Goal: Information Seeking & Learning: Learn about a topic

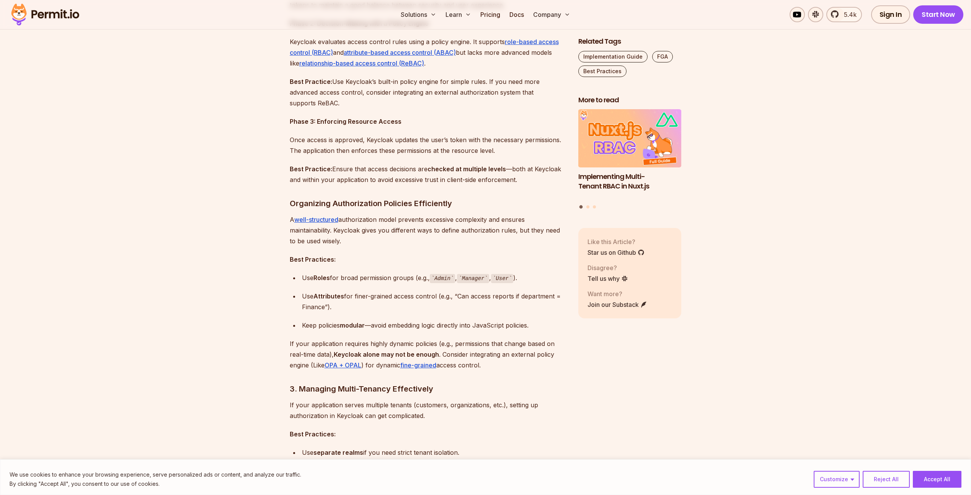
scroll to position [766, 0]
drag, startPoint x: 304, startPoint y: 274, endPoint x: 519, endPoint y: 274, distance: 215.2
click at [519, 274] on li "Use Roles for broad permission groups (e.g., Admin , Manager , User )." at bounding box center [433, 277] width 266 height 11
drag, startPoint x: 519, startPoint y: 274, endPoint x: 438, endPoint y: 301, distance: 85.0
click at [440, 301] on div "Use Attributes for finer-grained access control (e.g., “Can access reports if d…" at bounding box center [434, 300] width 264 height 21
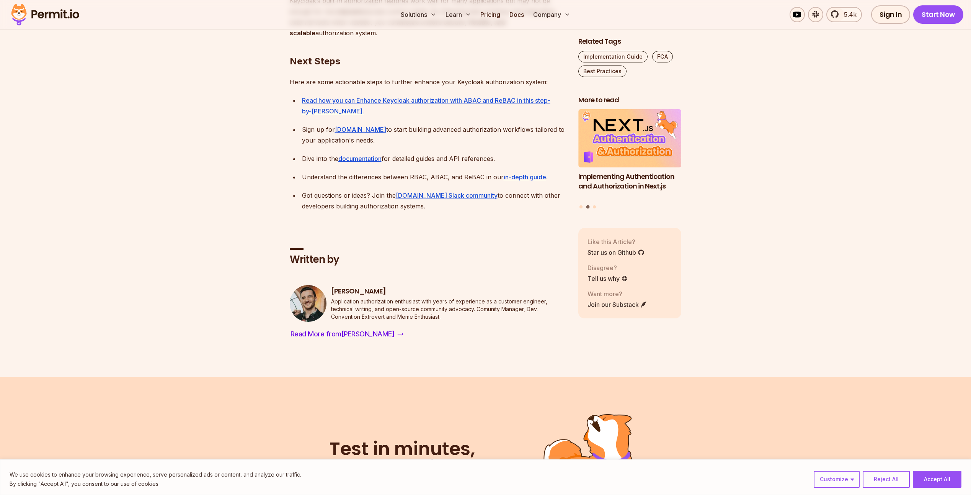
drag, startPoint x: 454, startPoint y: 206, endPoint x: 450, endPoint y: 274, distance: 67.5
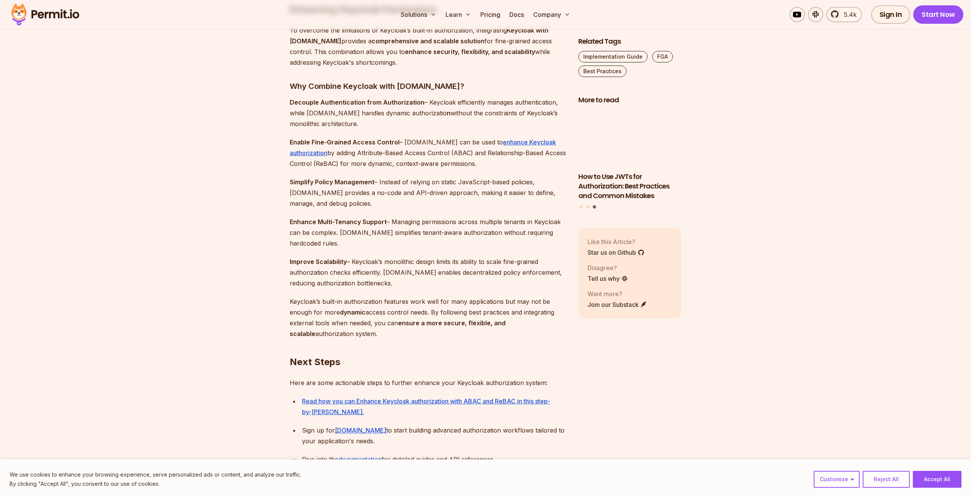
drag, startPoint x: 479, startPoint y: 241, endPoint x: 480, endPoint y: 176, distance: 64.7
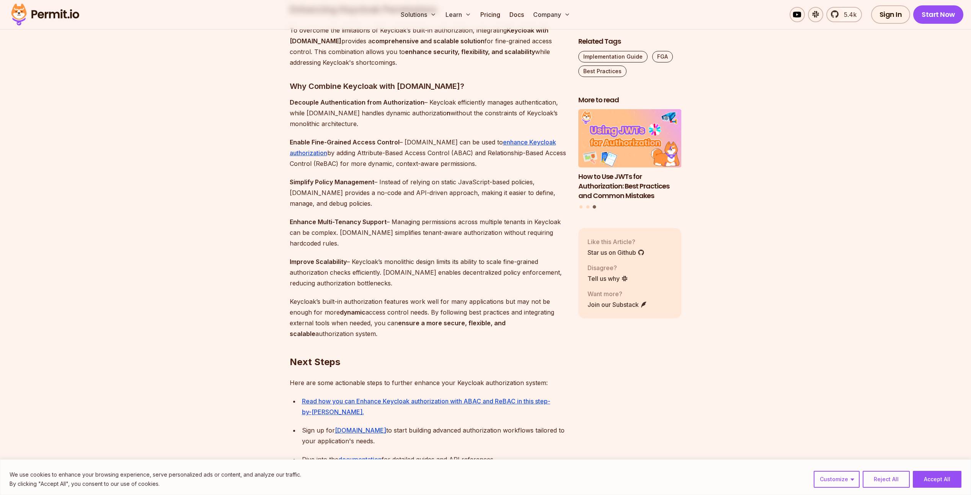
scroll to position [2052, 0]
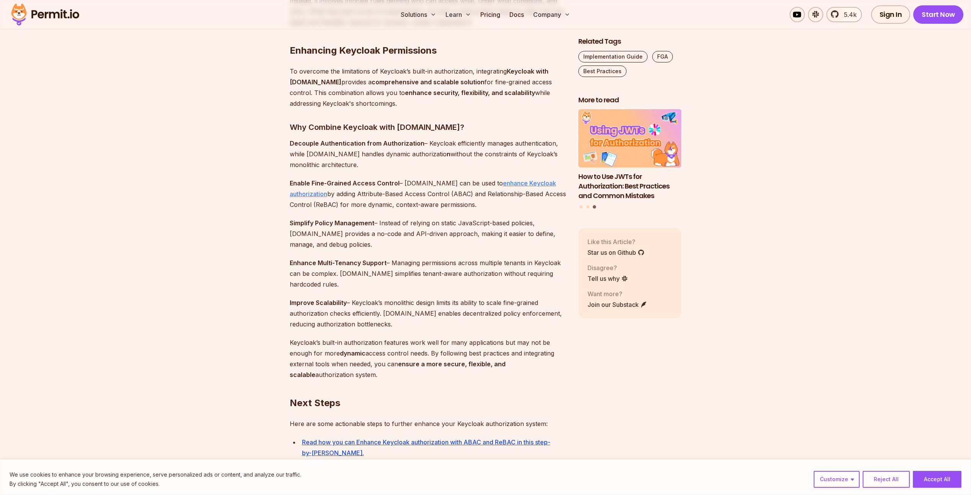
click at [517, 182] on link "enhance Keycloak authorization" at bounding box center [423, 188] width 266 height 18
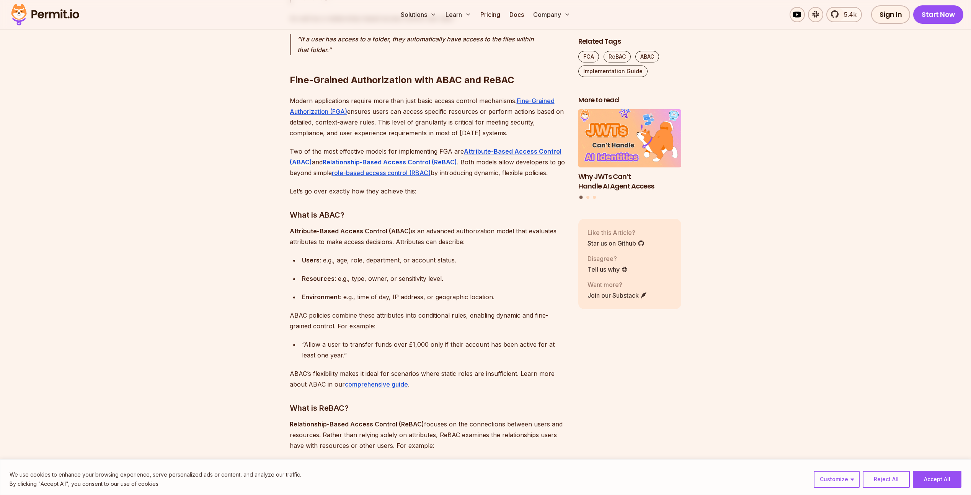
drag, startPoint x: 744, startPoint y: 181, endPoint x: 734, endPoint y: 231, distance: 50.8
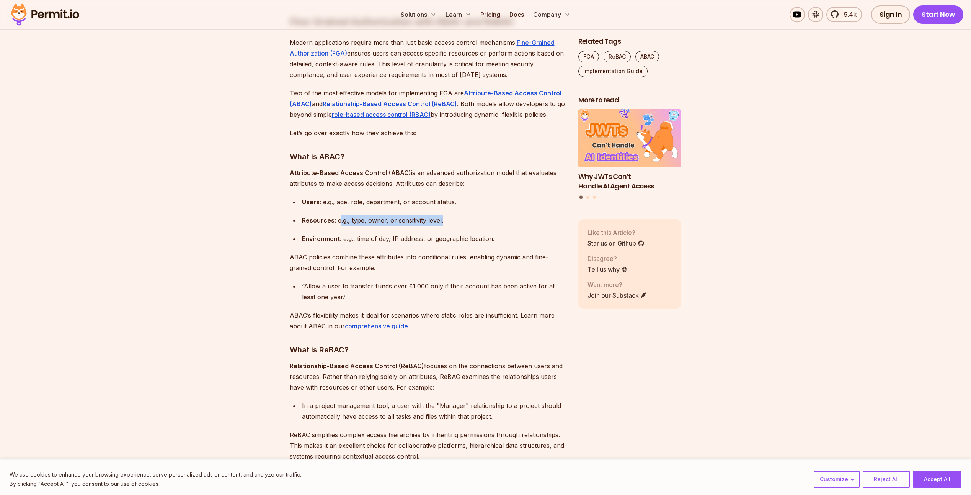
drag, startPoint x: 340, startPoint y: 216, endPoint x: 449, endPoint y: 220, distance: 109.2
click at [449, 220] on div "Resources : e.g., type, owner, or sensitivity level." at bounding box center [434, 220] width 264 height 11
drag, startPoint x: 449, startPoint y: 220, endPoint x: 505, endPoint y: 221, distance: 56.3
click at [505, 221] on div "Resources : e.g., type, owner, or sensitivity level." at bounding box center [434, 220] width 264 height 11
drag, startPoint x: 305, startPoint y: 171, endPoint x: 504, endPoint y: 172, distance: 199.1
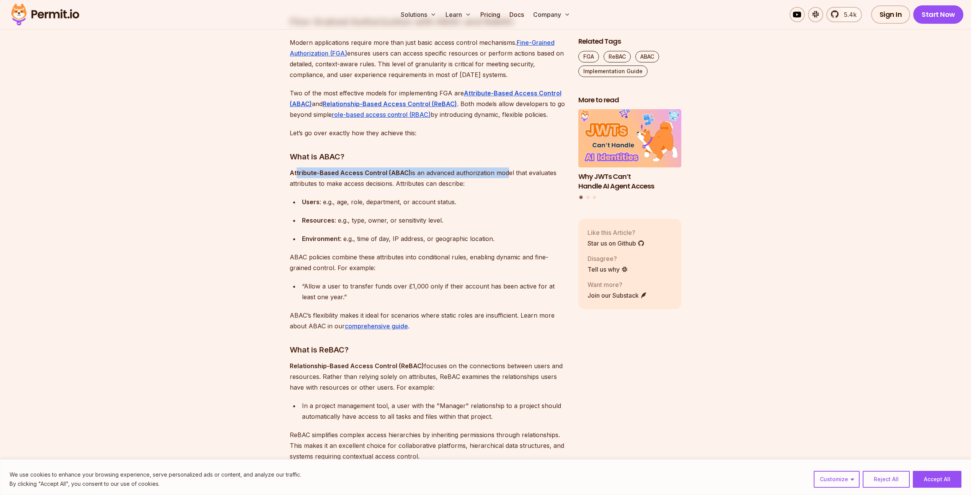
click at [504, 172] on p "Attribute-Based Access Control (ABAC) is an advanced authorization model that e…" at bounding box center [428, 177] width 276 height 21
drag, startPoint x: 504, startPoint y: 172, endPoint x: 495, endPoint y: 201, distance: 30.6
click at [495, 201] on div "Users : e.g., age, role, department, or account status." at bounding box center [434, 201] width 264 height 11
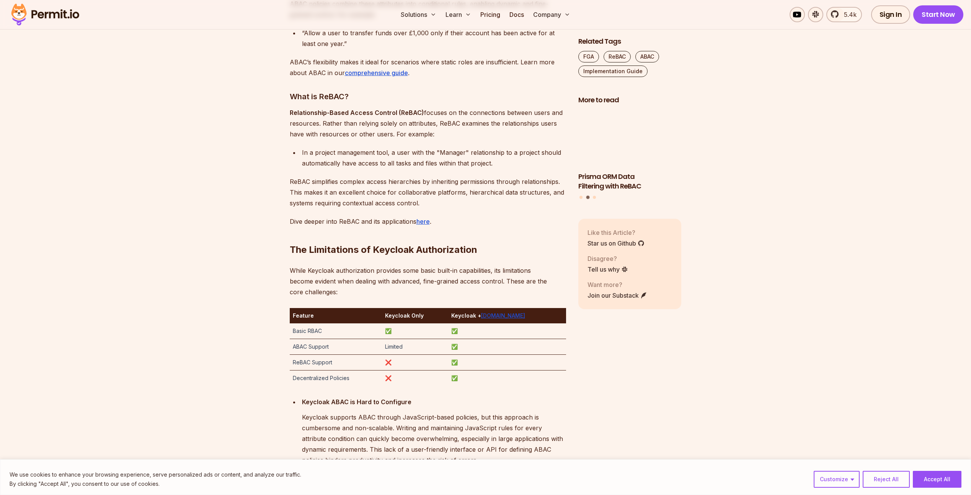
scroll to position [1080, 0]
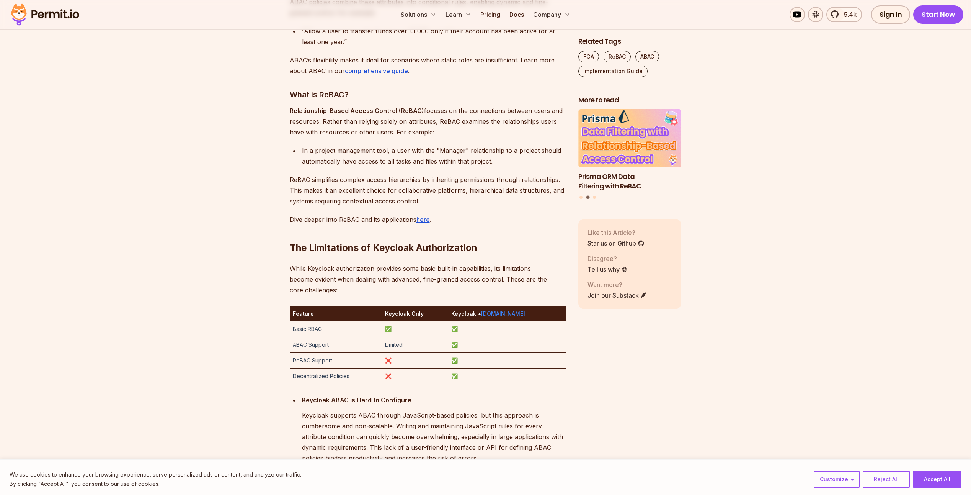
click at [512, 313] on link "Permit.io" at bounding box center [503, 313] width 44 height 7
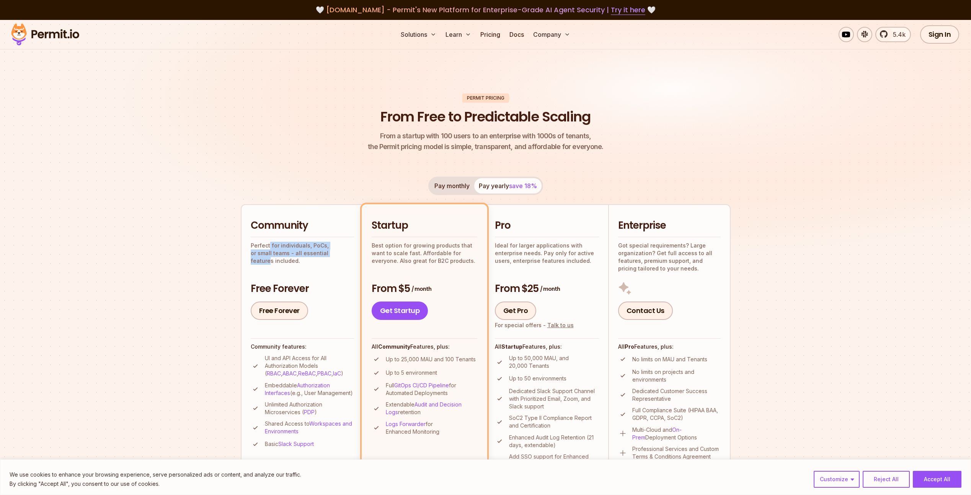
drag, startPoint x: 271, startPoint y: 242, endPoint x: 320, endPoint y: 253, distance: 51.1
click at [320, 253] on p "Perfect for individuals, PoCs, or small teams - all essential features included." at bounding box center [302, 253] width 103 height 23
click at [777, 230] on img at bounding box center [485, 149] width 971 height 259
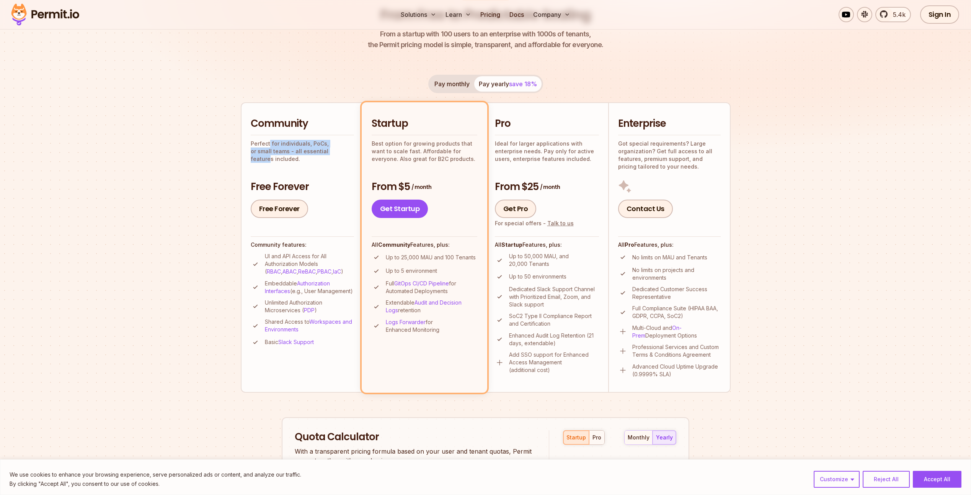
scroll to position [102, 0]
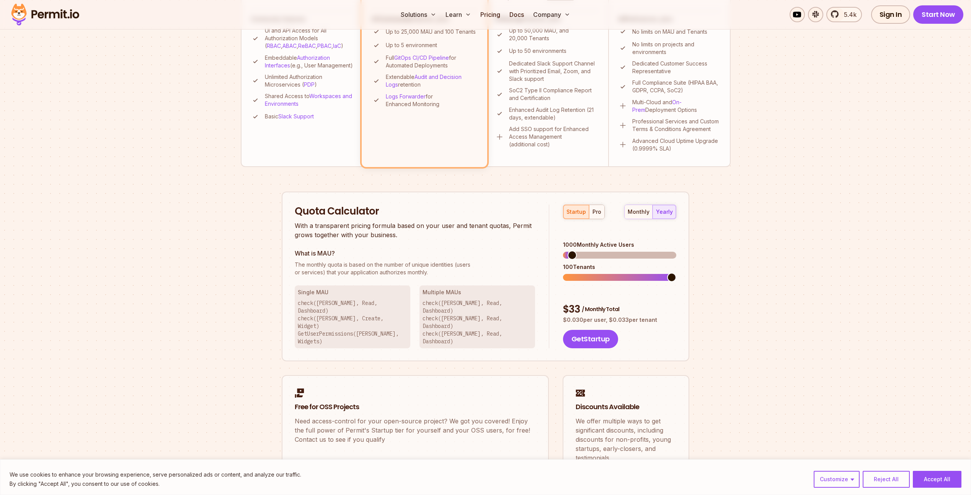
drag, startPoint x: 773, startPoint y: 244, endPoint x: 764, endPoint y: 269, distance: 26.3
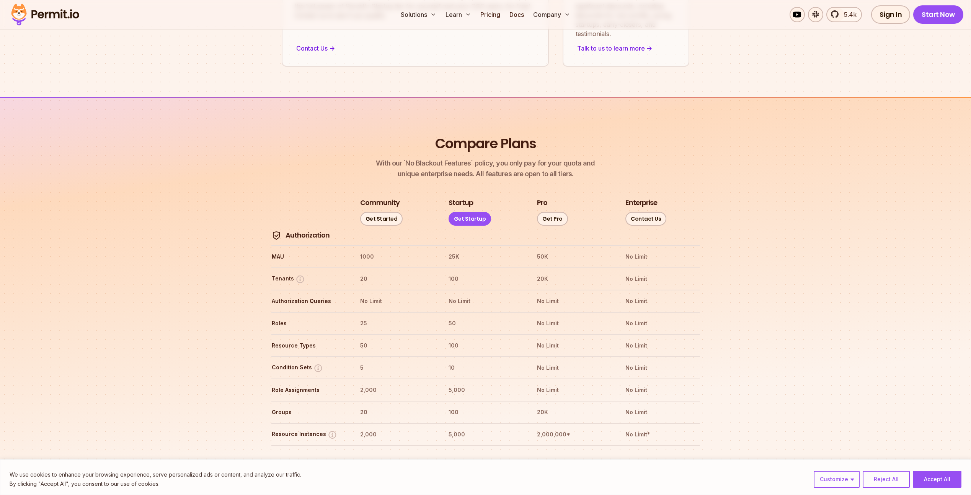
drag, startPoint x: 780, startPoint y: 119, endPoint x: 765, endPoint y: 171, distance: 53.4
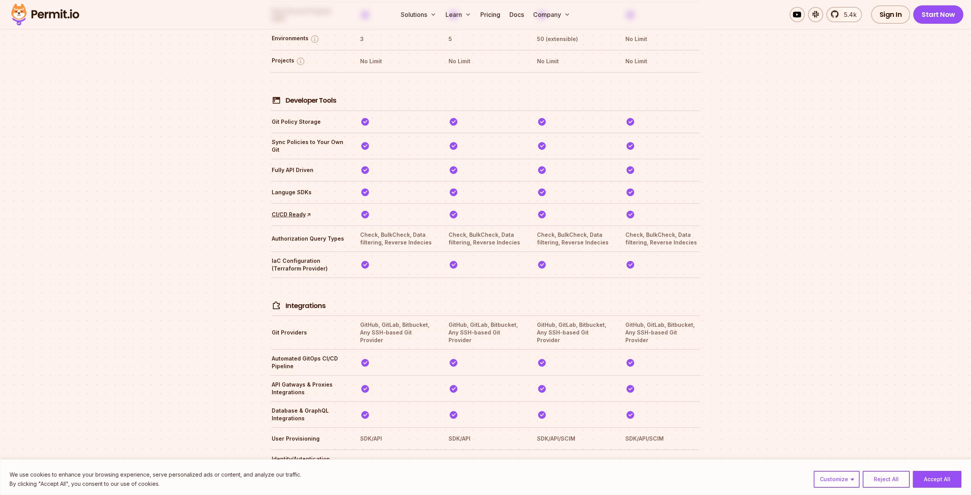
drag, startPoint x: 750, startPoint y: 176, endPoint x: 736, endPoint y: 251, distance: 76.4
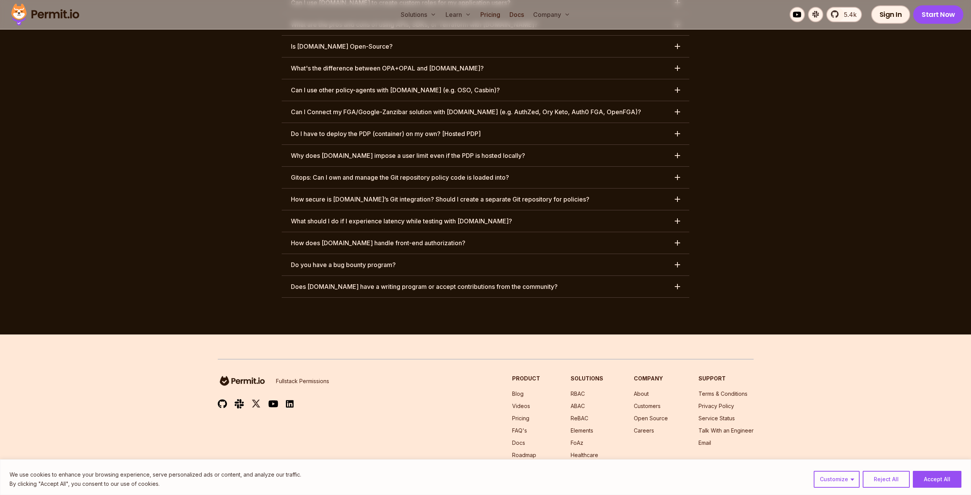
drag, startPoint x: 766, startPoint y: 109, endPoint x: 728, endPoint y: 211, distance: 109.4
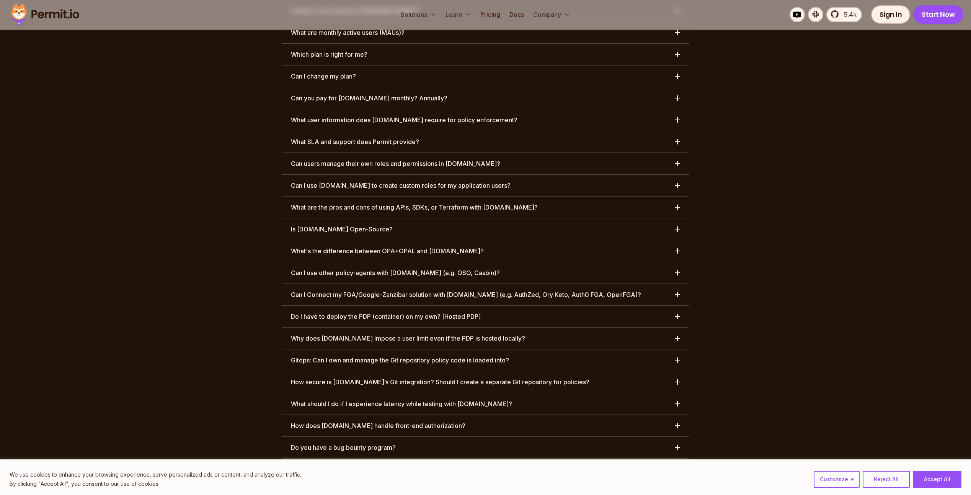
scroll to position [2591, 0]
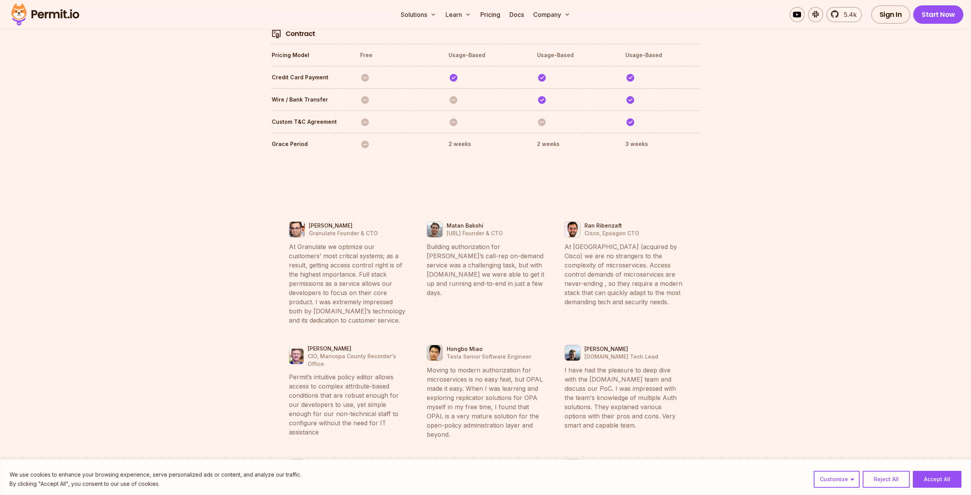
drag, startPoint x: 818, startPoint y: 239, endPoint x: 878, endPoint y: 146, distance: 110.3
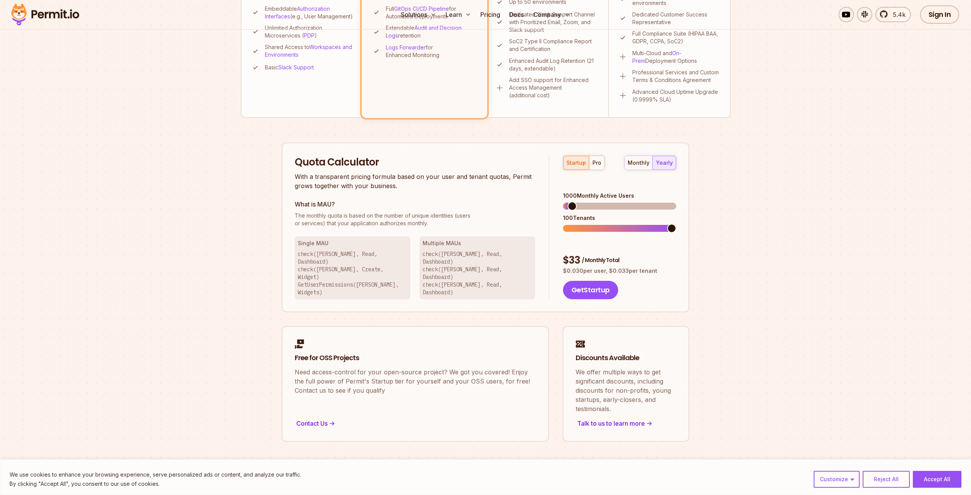
scroll to position [0, 0]
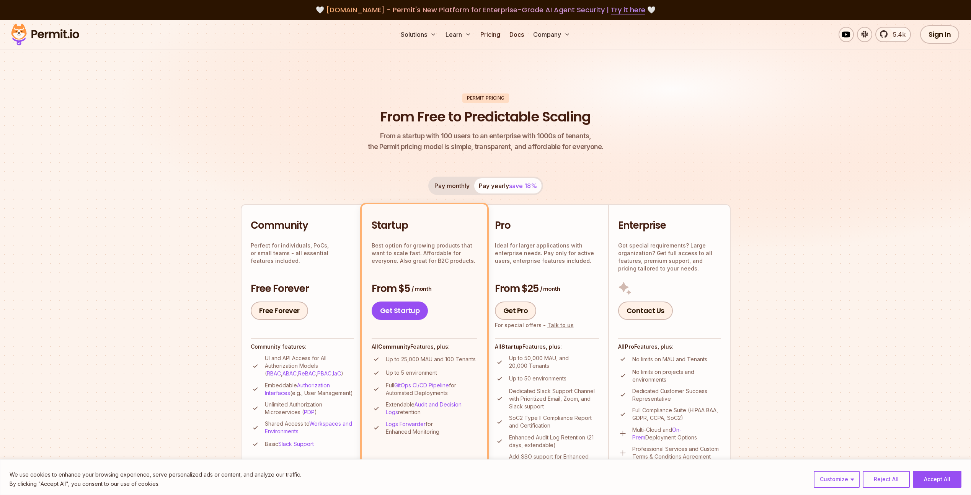
drag, startPoint x: 783, startPoint y: 338, endPoint x: 778, endPoint y: 221, distance: 117.7
click at [503, 189] on div "Pay monthly Pay yearly save 18%" at bounding box center [485, 186] width 115 height 18
click at [449, 186] on button "Pay monthly" at bounding box center [452, 185] width 44 height 15
click at [493, 188] on button "Pay yearly save 18%" at bounding box center [507, 185] width 67 height 15
click at [457, 188] on button "Pay monthly" at bounding box center [452, 185] width 44 height 15
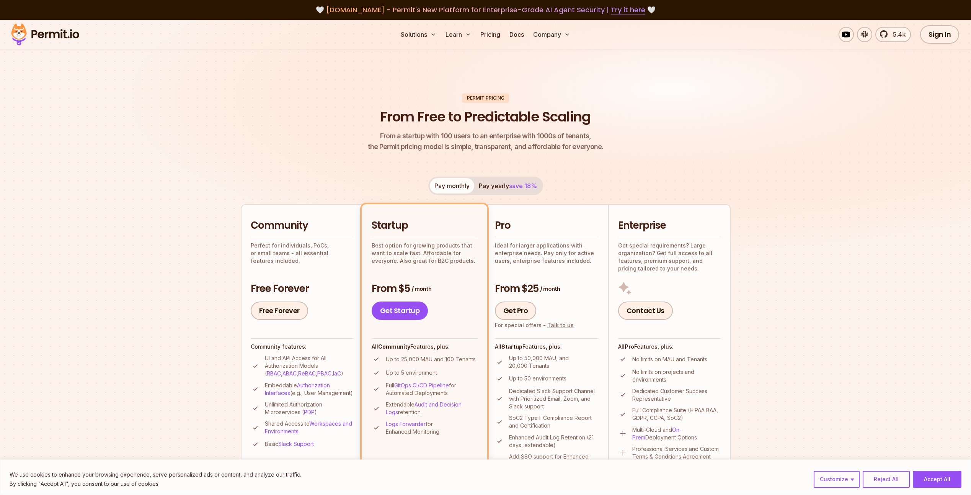
click at [537, 188] on span "save 18%" at bounding box center [523, 186] width 28 height 8
click at [892, 37] on span "5.4k" at bounding box center [897, 34] width 17 height 9
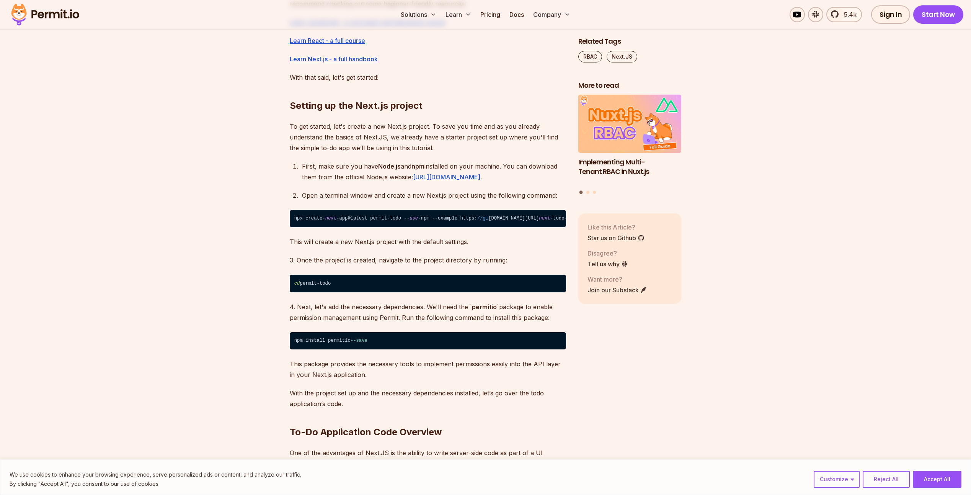
scroll to position [689, 0]
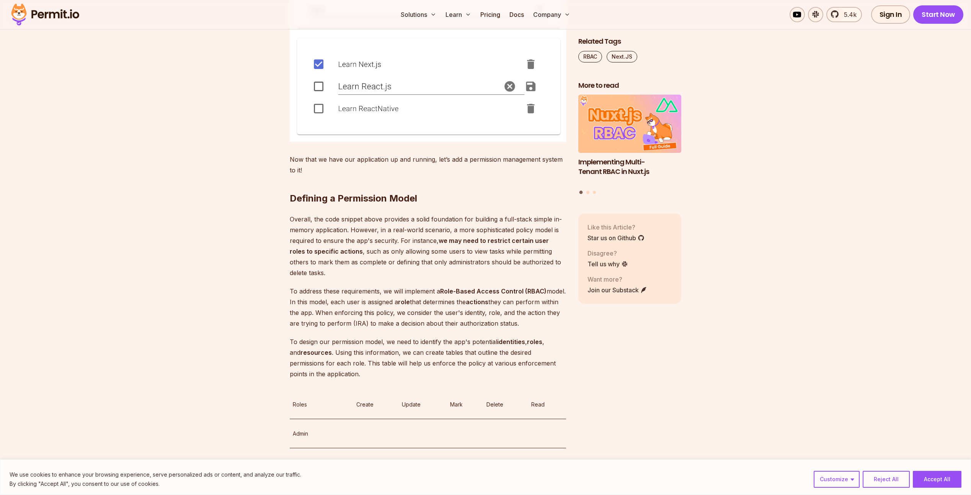
drag, startPoint x: 792, startPoint y: 262, endPoint x: 783, endPoint y: 343, distance: 81.6
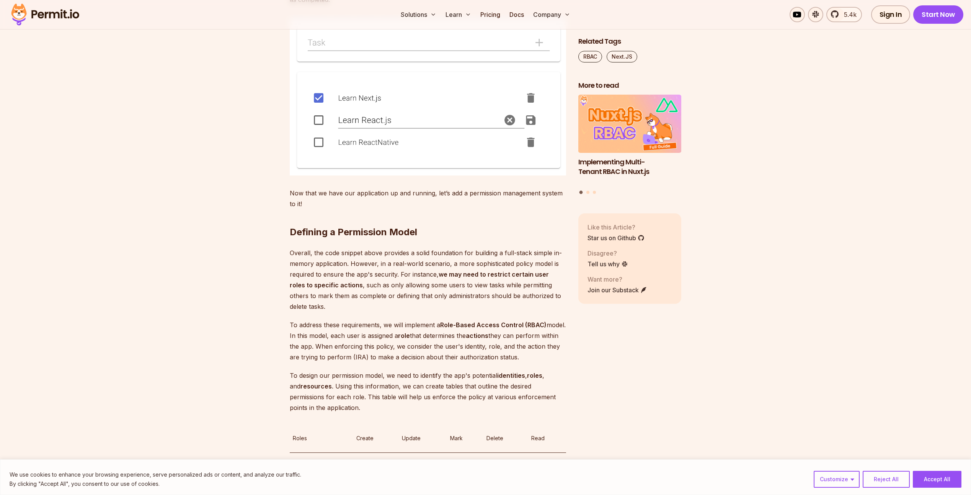
scroll to position [1681, 0]
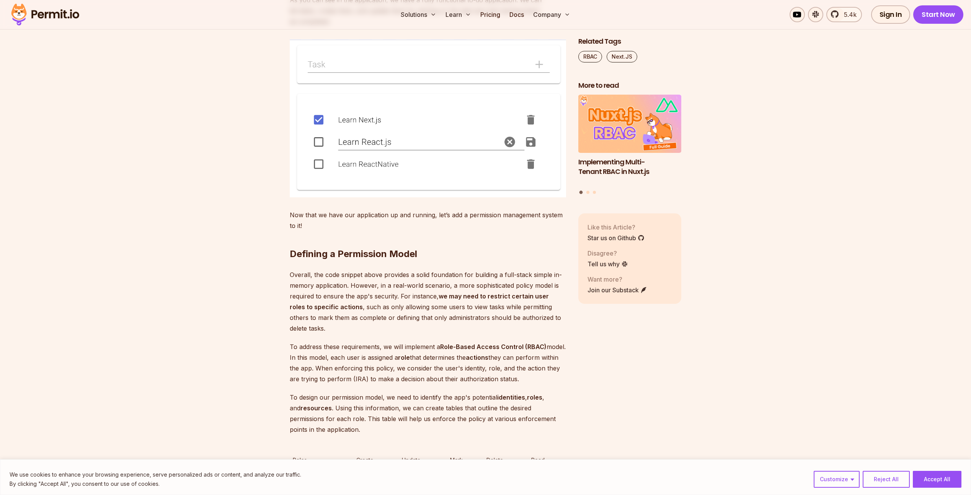
drag, startPoint x: 787, startPoint y: 341, endPoint x: 785, endPoint y: 319, distance: 21.5
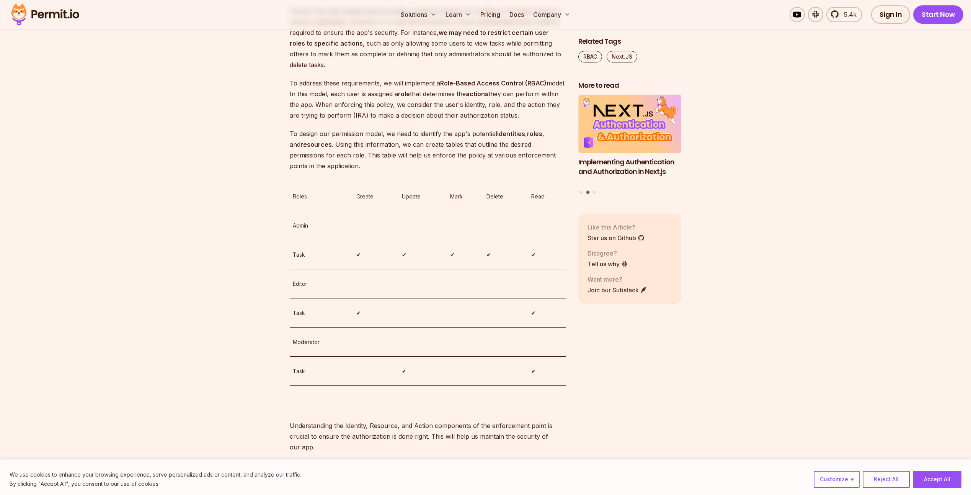
drag, startPoint x: 844, startPoint y: 295, endPoint x: 836, endPoint y: 314, distance: 20.3
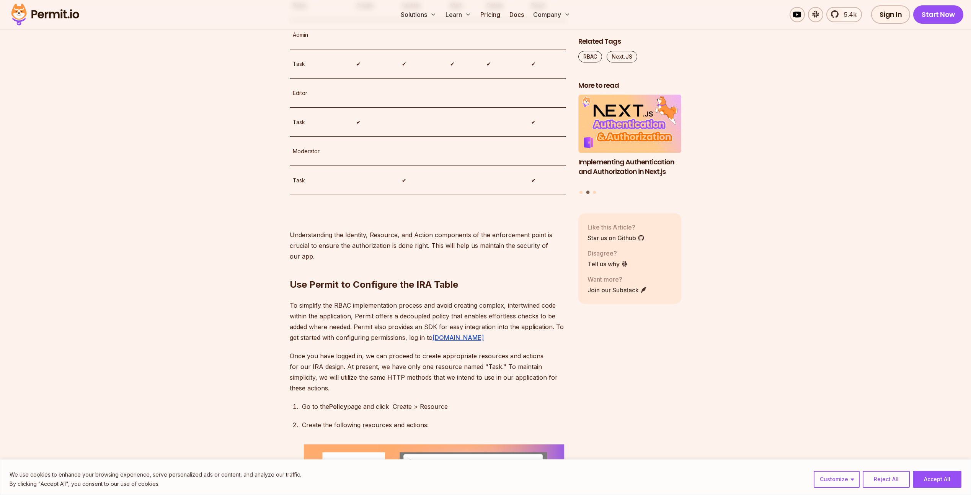
drag, startPoint x: 755, startPoint y: 311, endPoint x: 752, endPoint y: 334, distance: 22.9
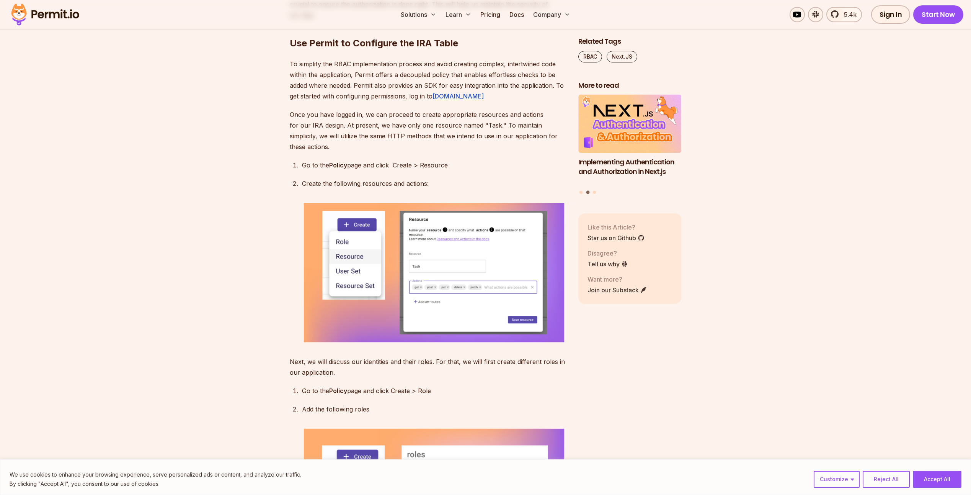
drag, startPoint x: 766, startPoint y: 288, endPoint x: 753, endPoint y: 348, distance: 61.9
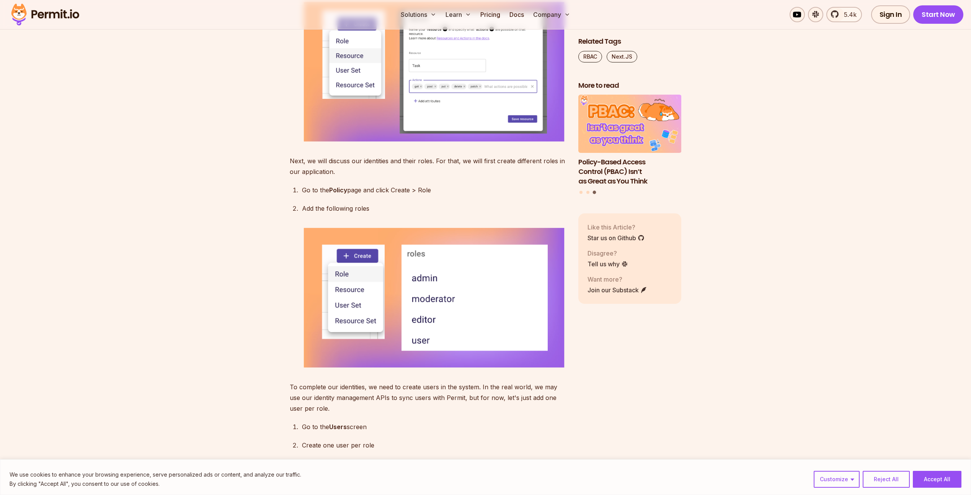
scroll to position [2823, 0]
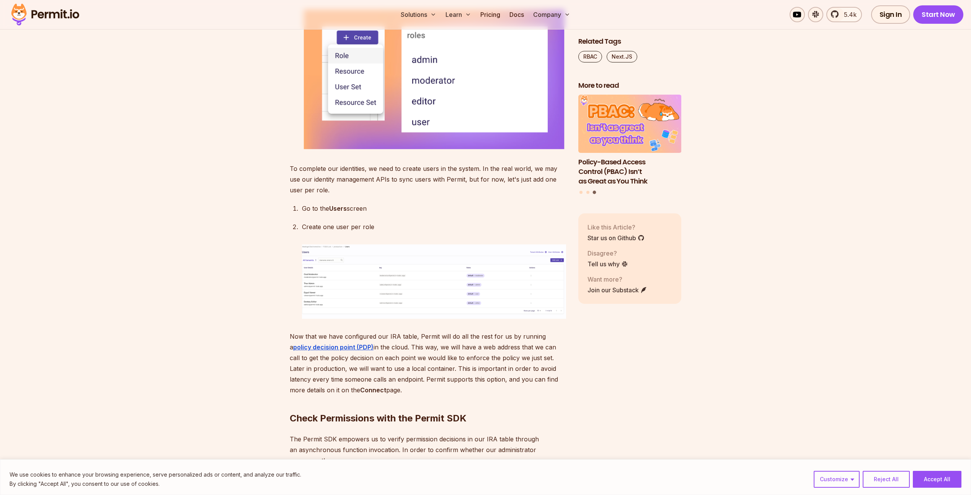
drag, startPoint x: 747, startPoint y: 343, endPoint x: 732, endPoint y: 376, distance: 36.0
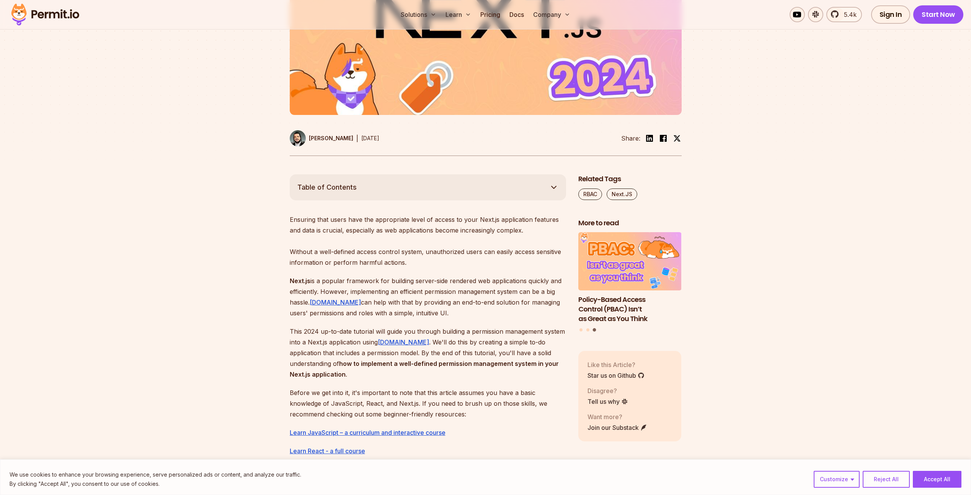
scroll to position [0, 0]
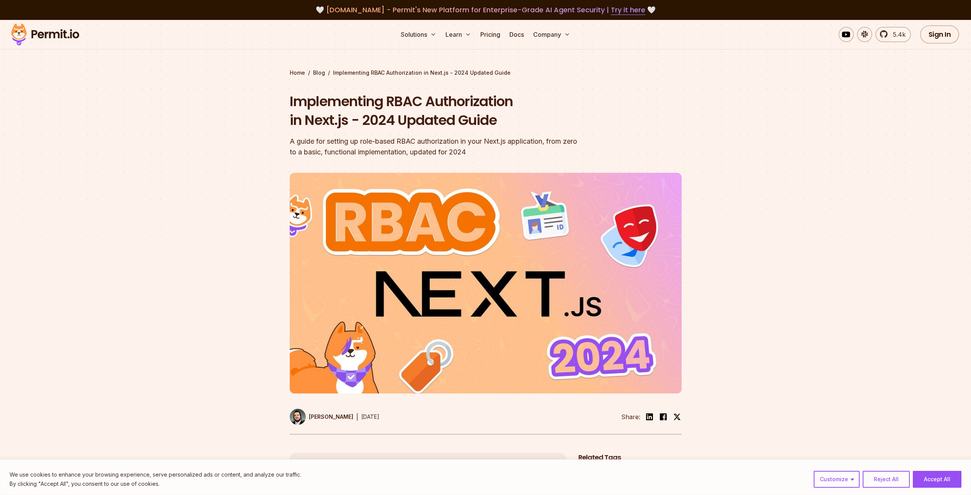
drag, startPoint x: 765, startPoint y: 283, endPoint x: 696, endPoint y: 108, distance: 187.4
click at [490, 33] on link "Pricing" at bounding box center [490, 34] width 26 height 15
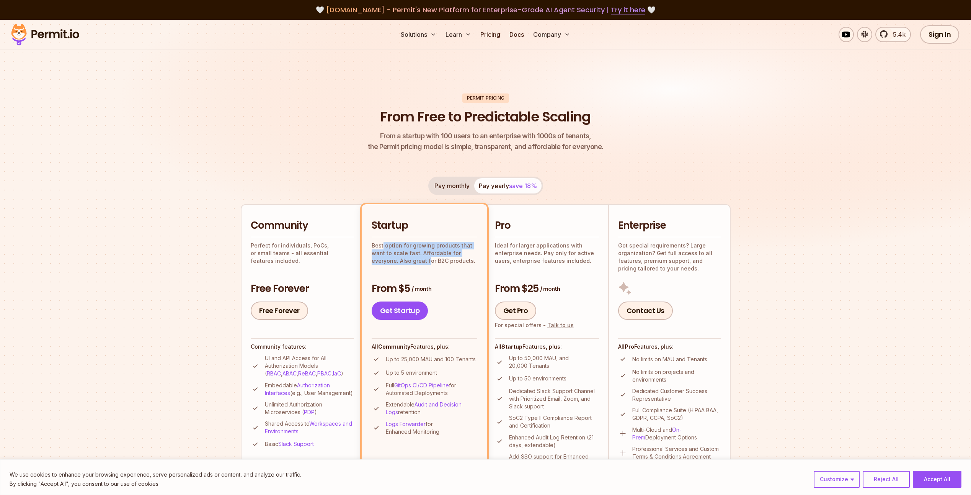
drag, startPoint x: 383, startPoint y: 244, endPoint x: 428, endPoint y: 262, distance: 48.3
click at [428, 262] on p "Best option for growing products that want to scale fast. Affordable for everyo…" at bounding box center [425, 253] width 106 height 23
click at [615, 231] on li "Enterprise Got special requirements? Large organization? Get full access to all…" at bounding box center [669, 349] width 123 height 290
click at [572, 273] on div "Pro Ideal for larger applications with enterprise needs. Pay only for active us…" at bounding box center [547, 269] width 104 height 101
click at [549, 366] on p "Up to 50,000 MAU, and 20,000 Tenants" at bounding box center [554, 361] width 90 height 15
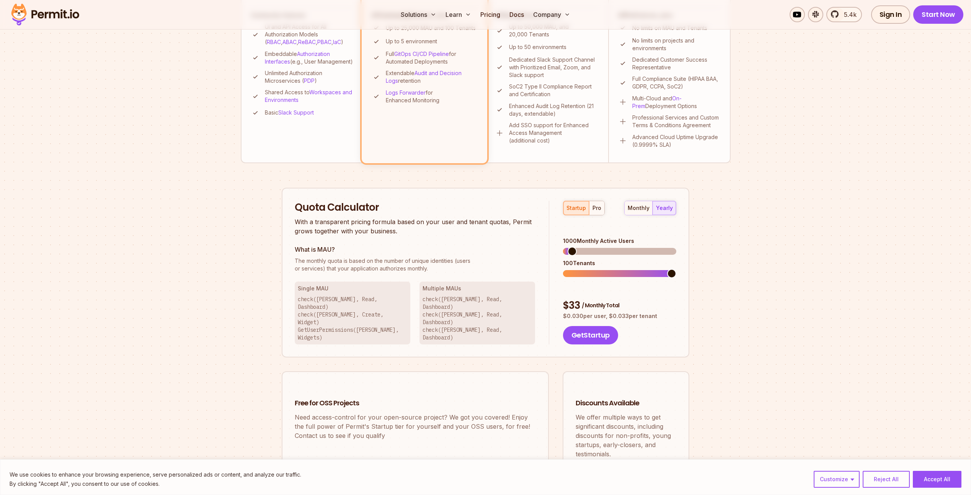
scroll to position [332, 0]
click at [595, 237] on div "1000 Monthly Active Users" at bounding box center [619, 241] width 113 height 8
click at [590, 246] on span at bounding box center [592, 250] width 9 height 9
click at [593, 207] on div "pro" at bounding box center [597, 208] width 9 height 8
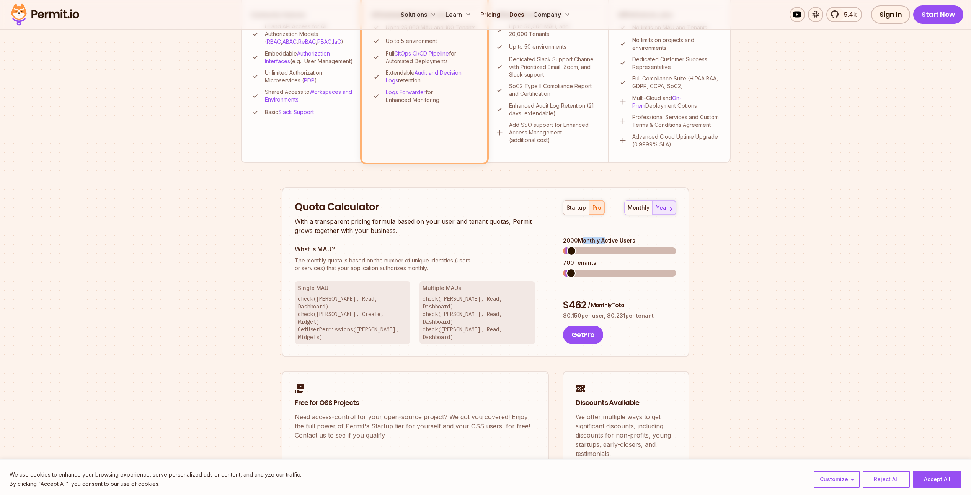
click at [567, 246] on span at bounding box center [571, 250] width 9 height 9
click at [563, 273] on span at bounding box center [567, 272] width 9 height 9
click at [572, 246] on span at bounding box center [575, 250] width 9 height 9
click at [753, 322] on section "Permit Pricing From Free to Predictable Scaling From a startup with 100 users t…" at bounding box center [485, 102] width 971 height 829
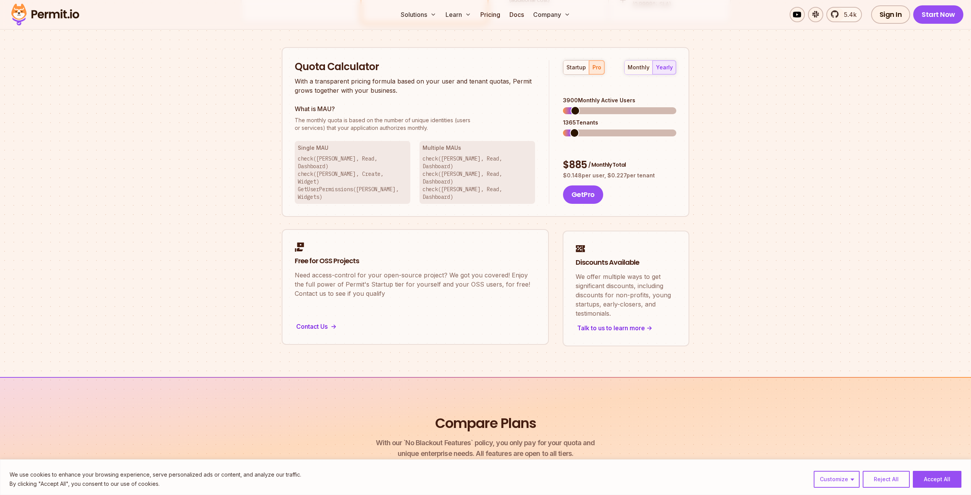
scroll to position [472, 0]
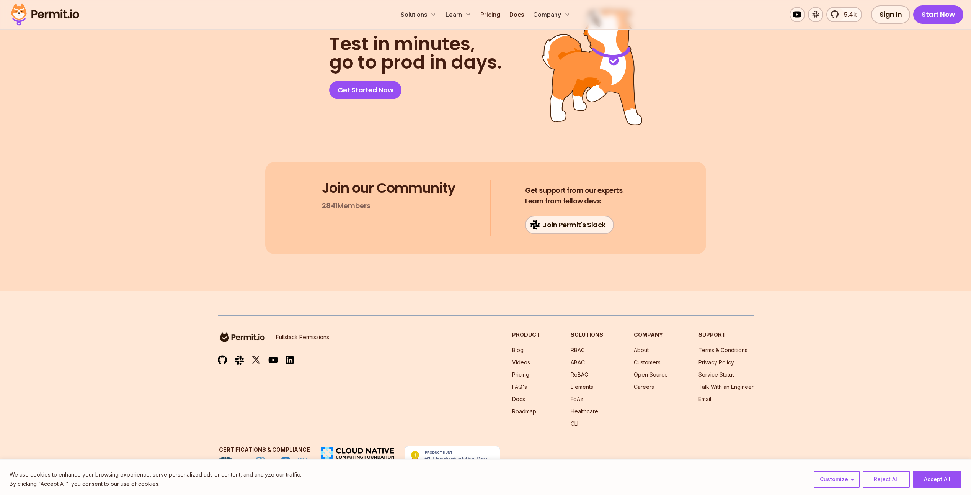
drag, startPoint x: 878, startPoint y: 153, endPoint x: 826, endPoint y: 358, distance: 211.3
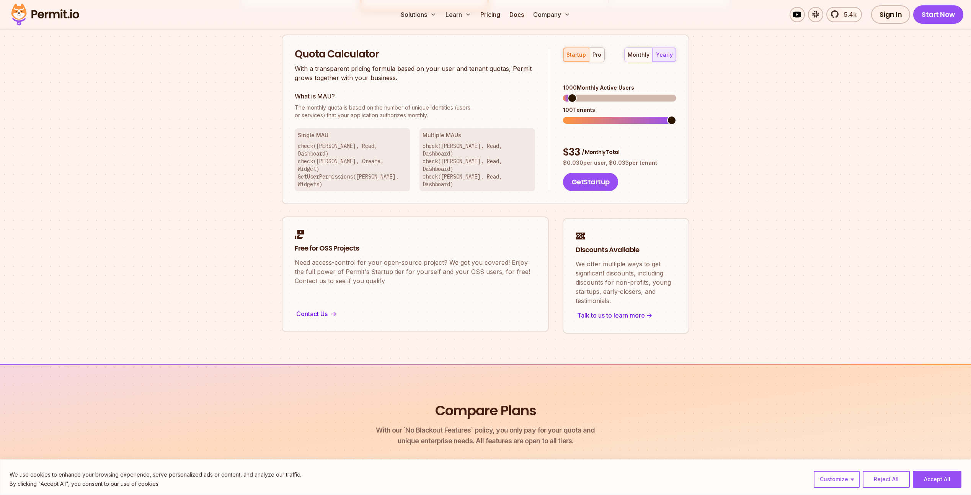
scroll to position [485, 0]
